Goal: Information Seeking & Learning: Learn about a topic

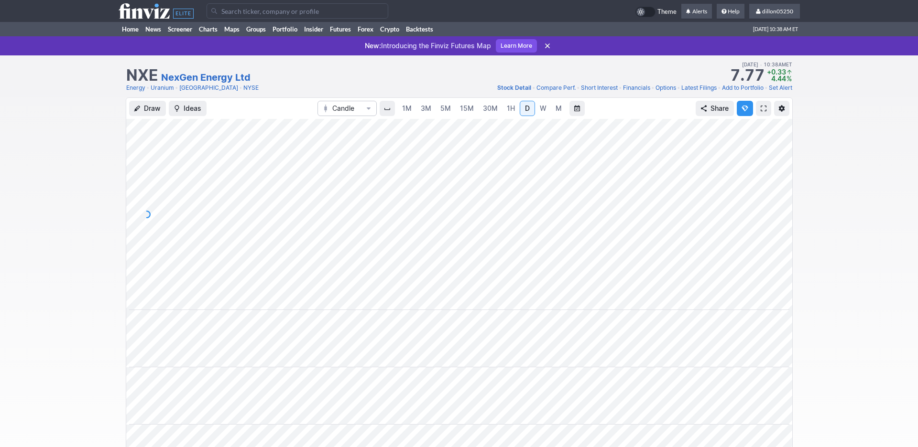
click at [231, 16] on input "Search" at bounding box center [298, 10] width 182 height 15
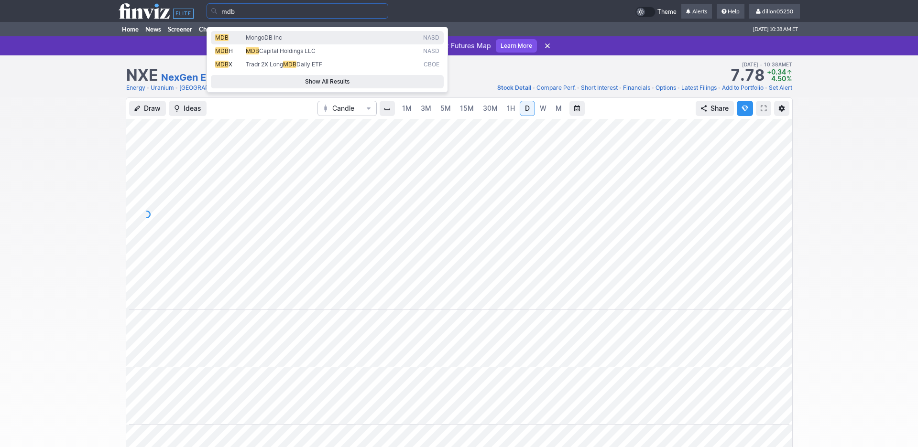
click at [229, 41] on span "MDB" at bounding box center [221, 37] width 13 height 7
type input "MDB"
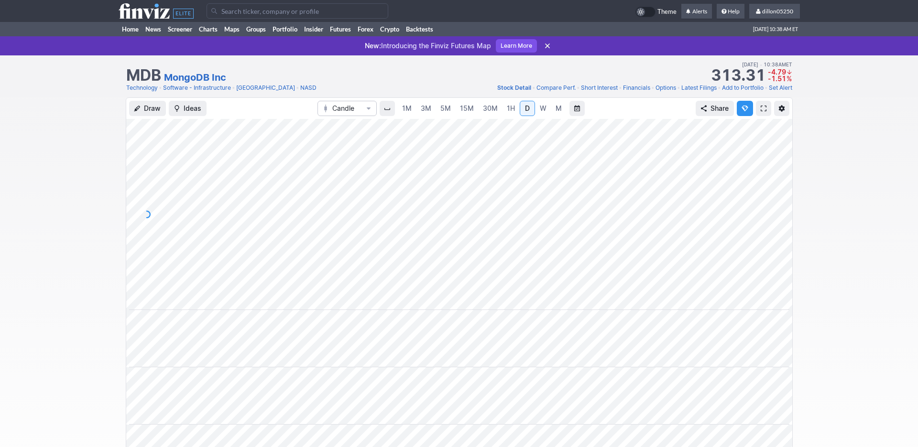
scroll to position [0, 58]
click at [761, 112] on span at bounding box center [764, 109] width 6 height 8
click at [130, 36] on link "Home" at bounding box center [130, 29] width 23 height 14
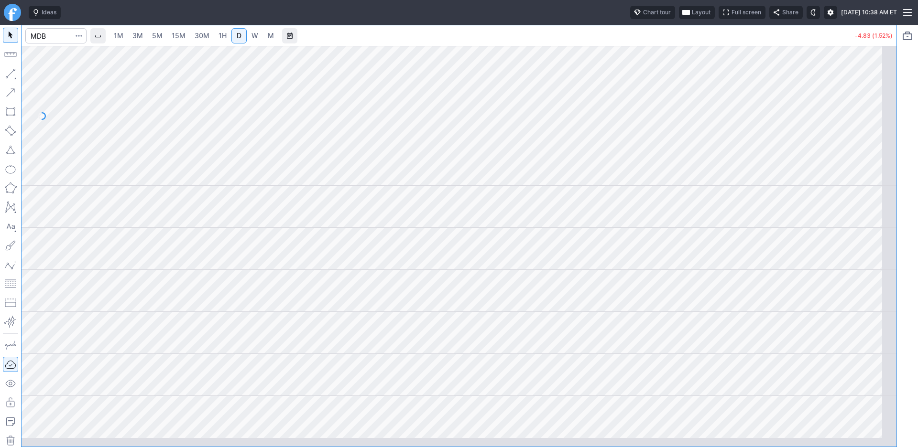
click at [692, 17] on span "Layout" at bounding box center [701, 13] width 19 height 10
click at [617, 42] on button "Layout" at bounding box center [609, 37] width 13 height 13
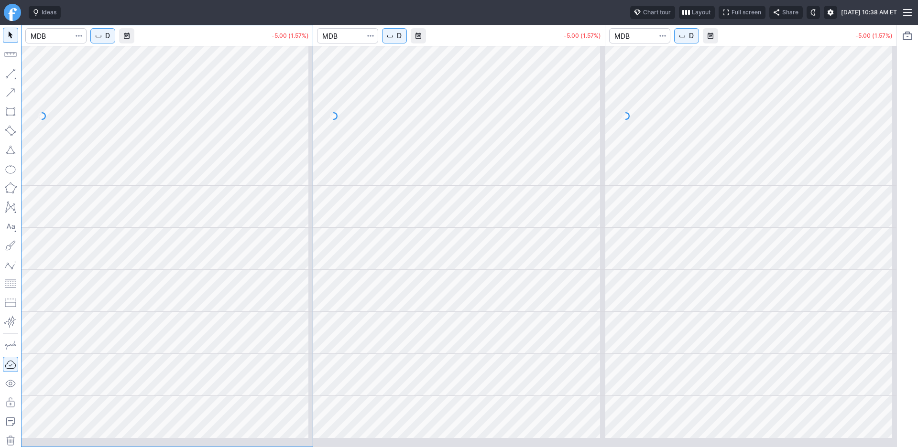
click at [110, 41] on span "D" at bounding box center [107, 36] width 5 height 10
click at [143, 75] on span "1 Minute" at bounding box center [143, 70] width 31 height 10
click at [407, 44] on button "D" at bounding box center [394, 35] width 25 height 15
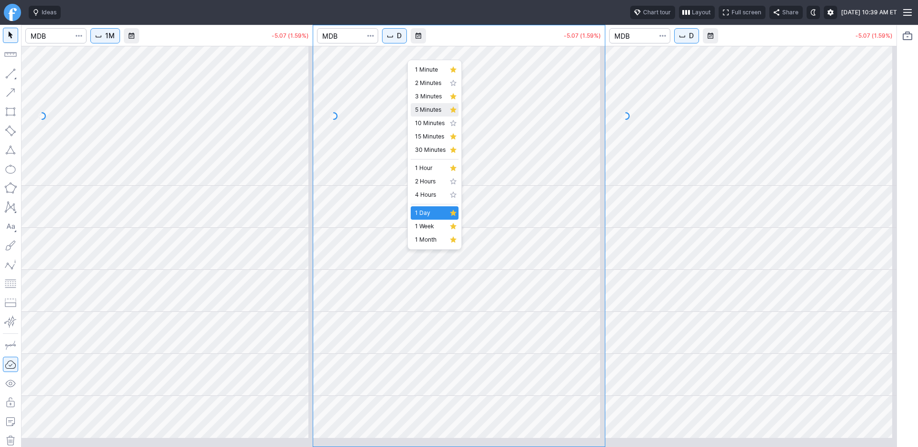
click at [429, 115] on span "5 Minutes" at bounding box center [430, 110] width 31 height 10
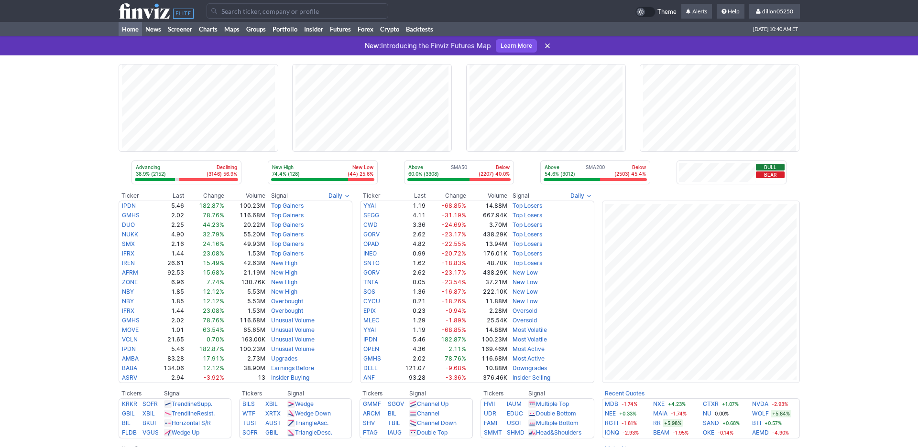
click at [236, 16] on input "Search" at bounding box center [298, 10] width 182 height 15
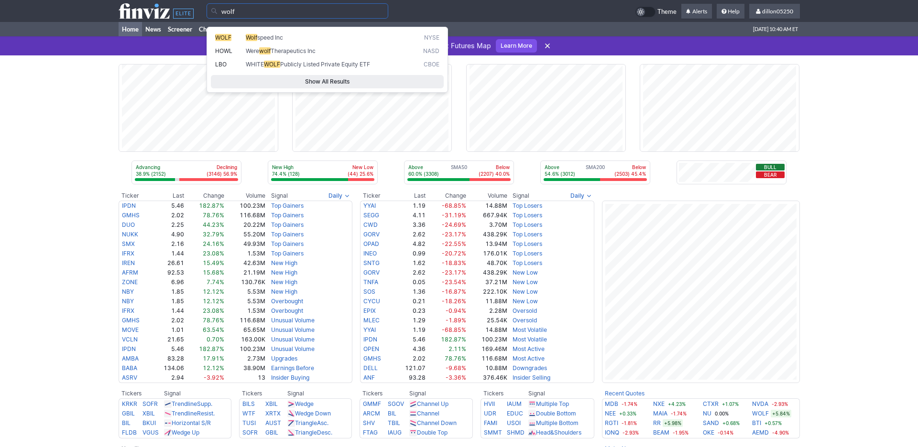
click at [229, 41] on span "WOLF" at bounding box center [223, 37] width 16 height 7
type input "WOLF"
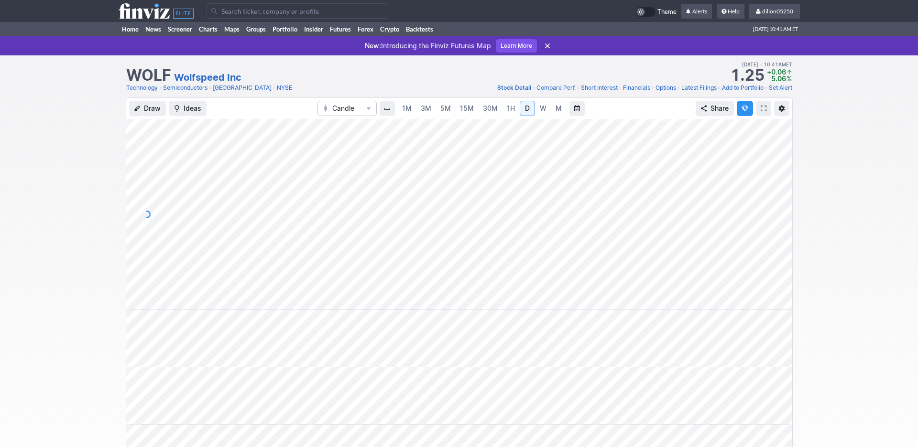
click at [761, 112] on span at bounding box center [764, 109] width 6 height 8
click at [131, 36] on link "Home" at bounding box center [130, 29] width 23 height 14
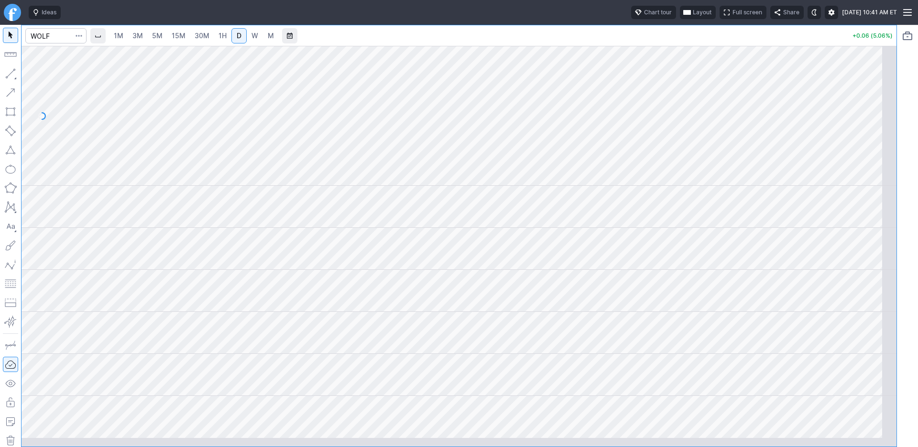
click at [684, 16] on span "button" at bounding box center [687, 13] width 6 height 8
click at [618, 41] on button "Layout" at bounding box center [610, 37] width 13 height 13
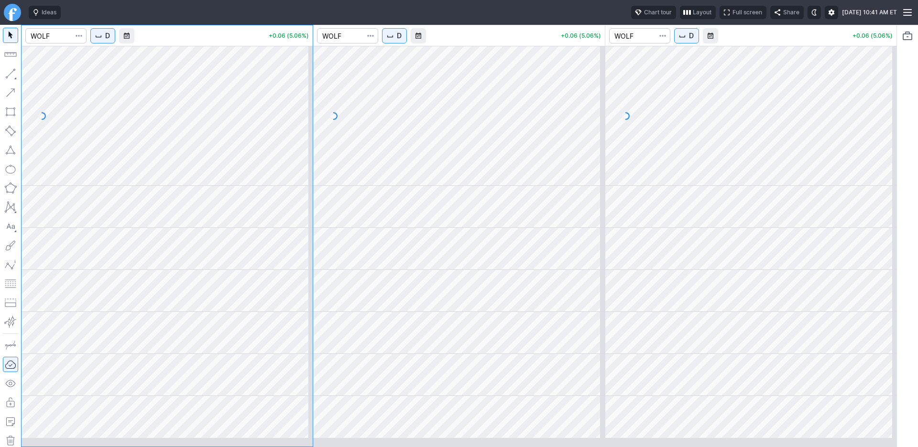
click at [402, 41] on span "D" at bounding box center [399, 36] width 5 height 10
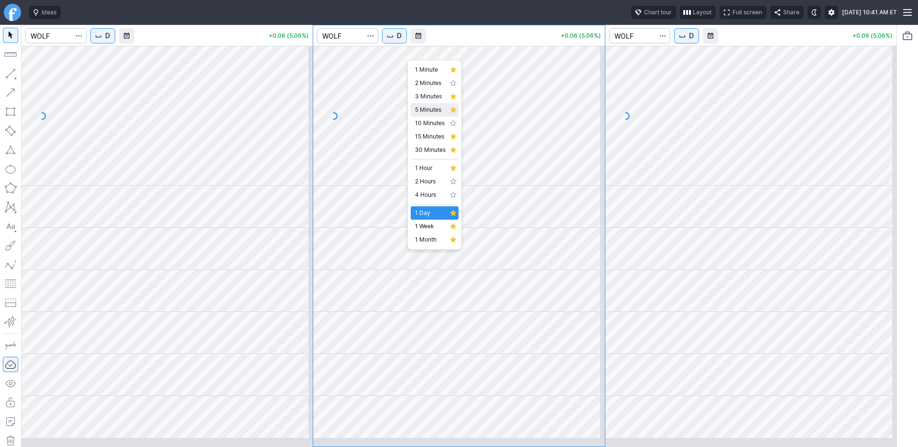
click at [433, 115] on span "5 Minutes" at bounding box center [430, 110] width 31 height 10
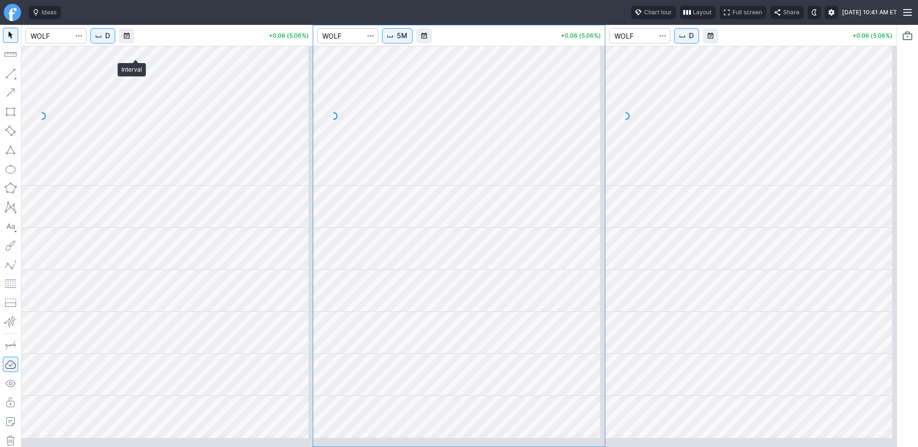
click at [110, 41] on span "D" at bounding box center [107, 36] width 5 height 10
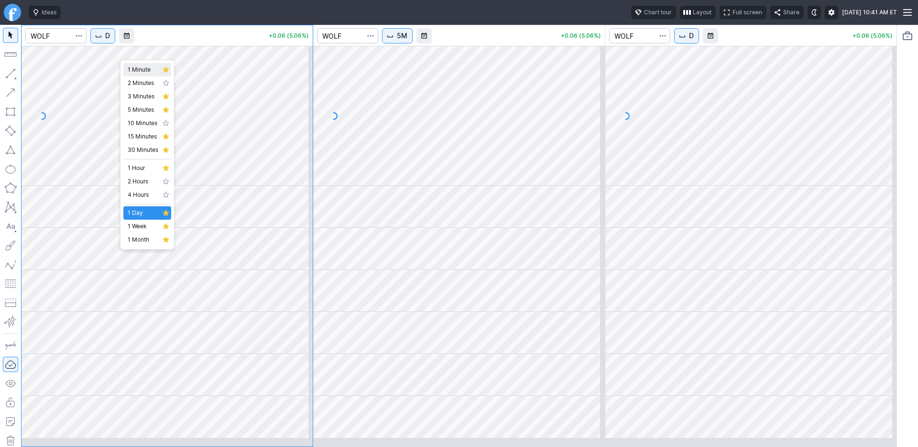
click at [140, 72] on span "1 Minute" at bounding box center [143, 70] width 31 height 10
